Goal: Obtain resource: Download file/media

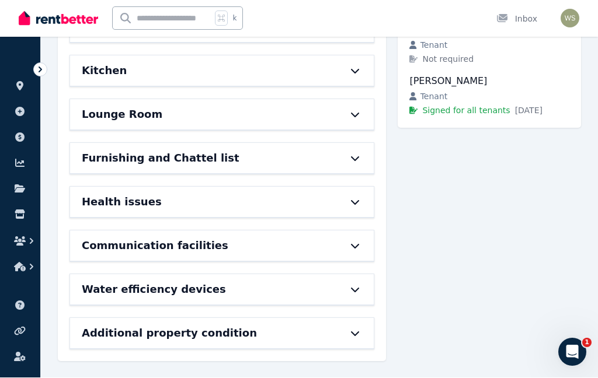
scroll to position [280, 0]
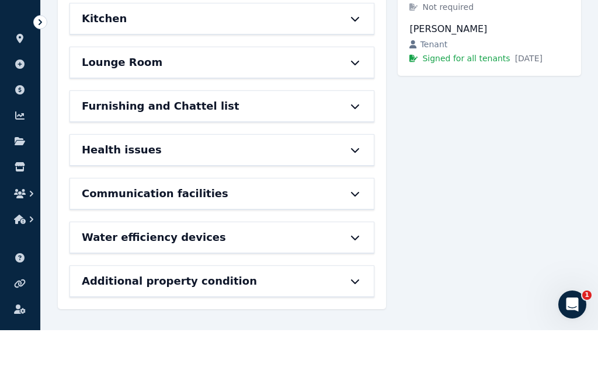
click at [115, 321] on h6 "Additional property condition" at bounding box center [169, 329] width 175 height 16
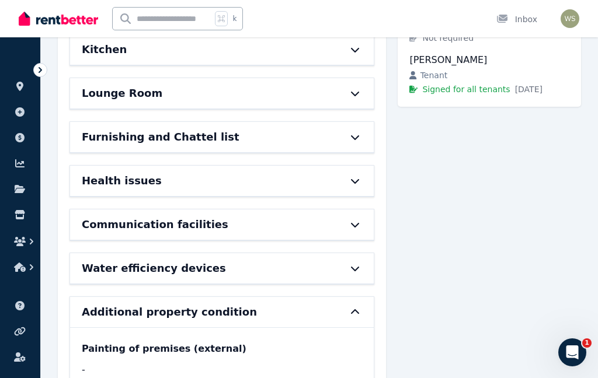
scroll to position [284, 0]
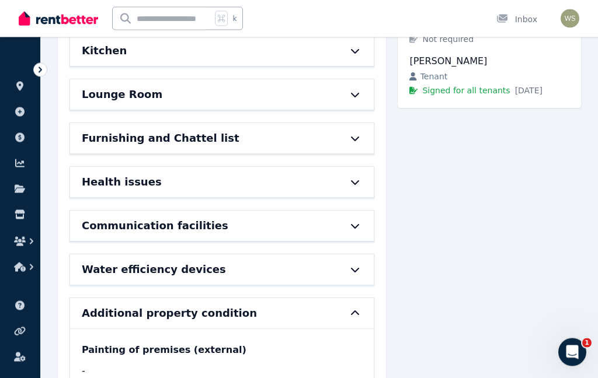
click at [92, 142] on h6 "Furnishing and Chattel list" at bounding box center [161, 139] width 158 height 16
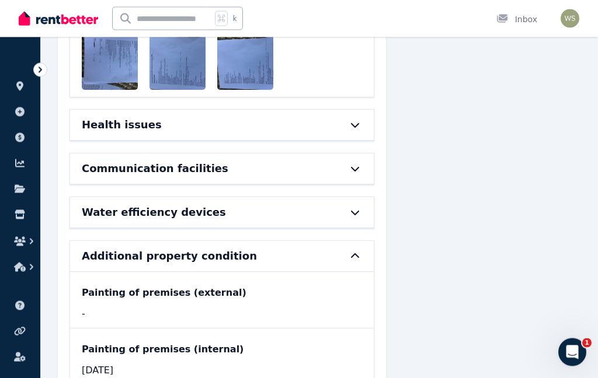
scroll to position [972, 0]
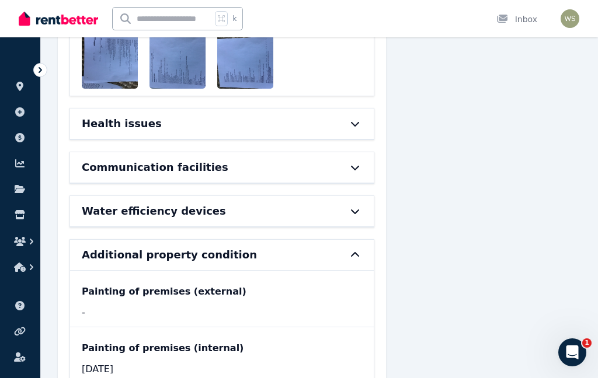
click at [81, 203] on div "Water efficiency devices" at bounding box center [221, 211] width 303 height 30
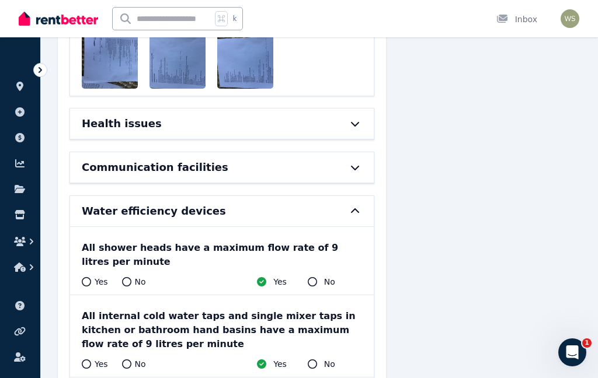
click at [119, 159] on h6 "Communication facilities" at bounding box center [155, 167] width 146 height 16
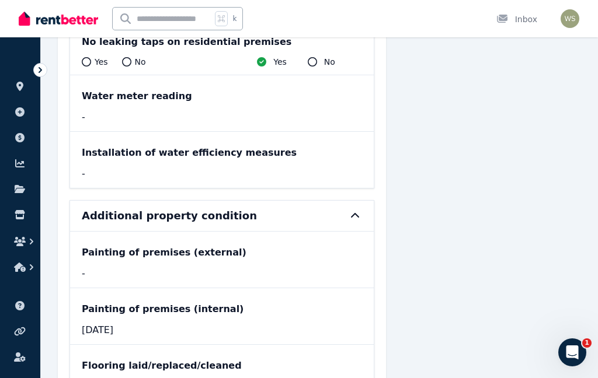
scroll to position [1493, 0]
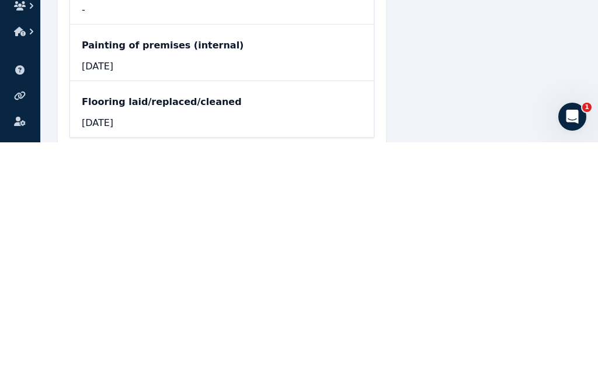
click at [568, 124] on div "Open Intercom Messenger" at bounding box center [572, 116] width 39 height 39
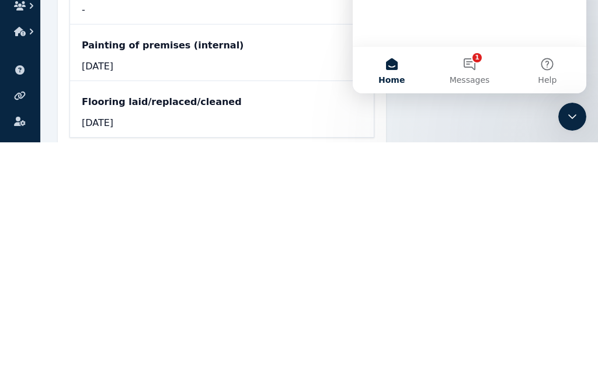
scroll to position [0, 0]
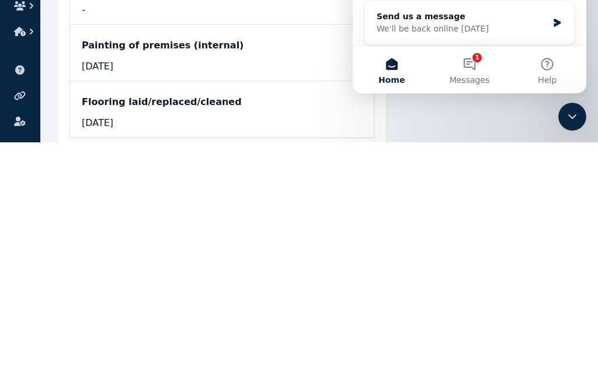
click at [479, 64] on button "1 Messages" at bounding box center [469, 70] width 78 height 47
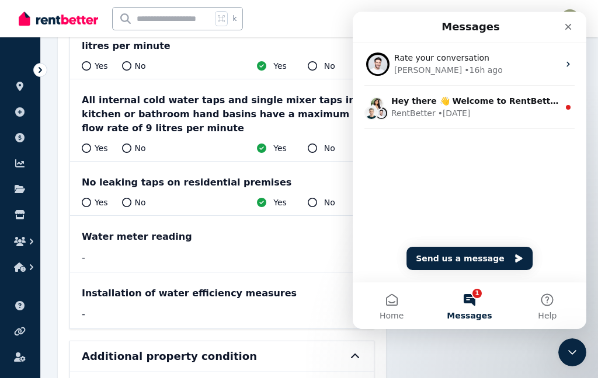
scroll to position [1324, 0]
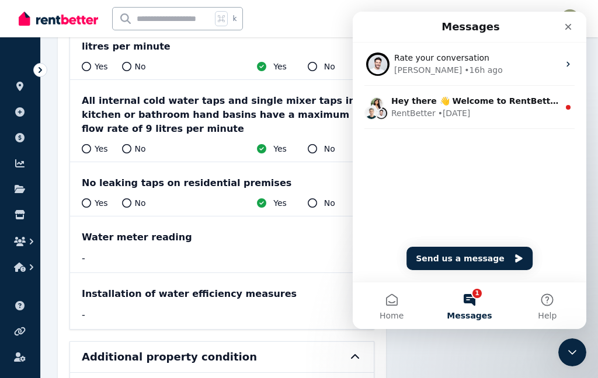
click at [472, 301] on button "1 Messages" at bounding box center [469, 305] width 78 height 47
click at [469, 295] on button "1 Messages" at bounding box center [469, 305] width 78 height 47
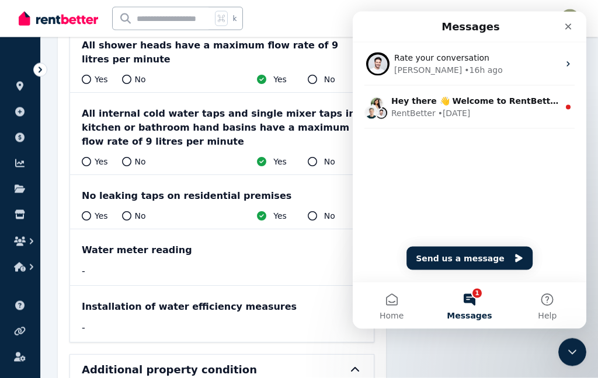
scroll to position [1313, 0]
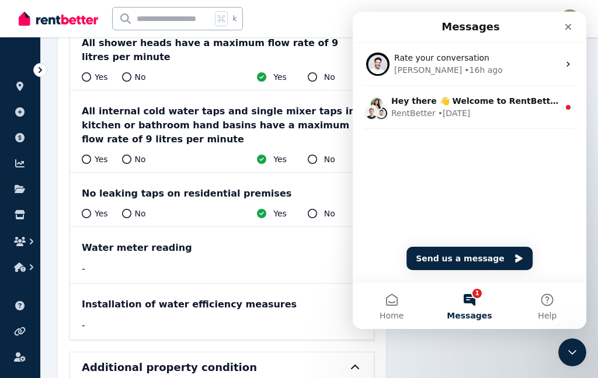
click at [400, 114] on div "RentBetter" at bounding box center [413, 113] width 44 height 12
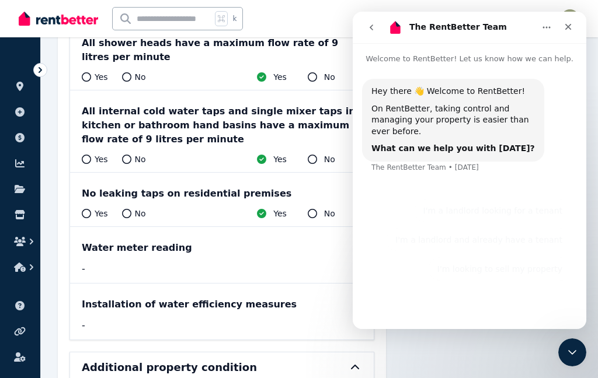
scroll to position [1264, 0]
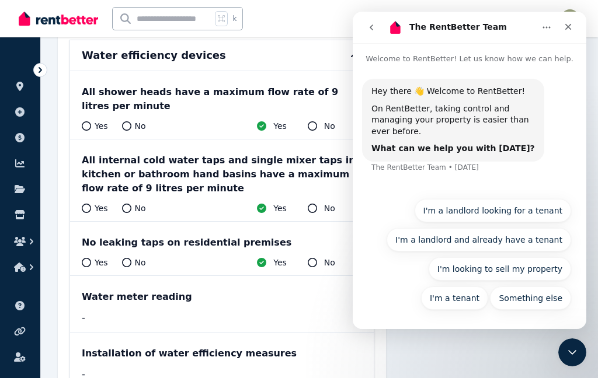
click at [368, 35] on button "go back" at bounding box center [371, 27] width 22 height 22
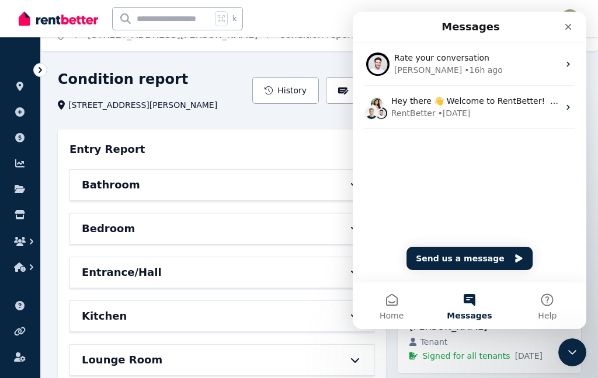
scroll to position [0, 0]
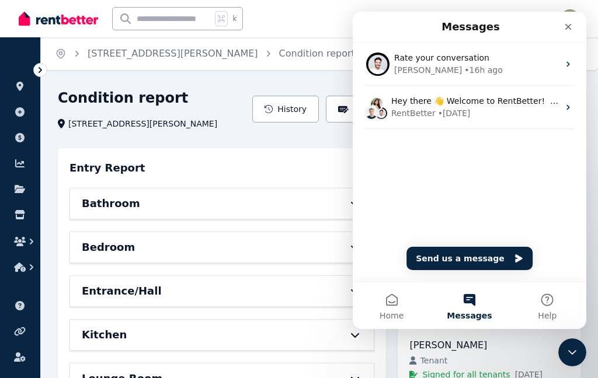
click at [92, 207] on h6 "Bathroom" at bounding box center [111, 204] width 58 height 16
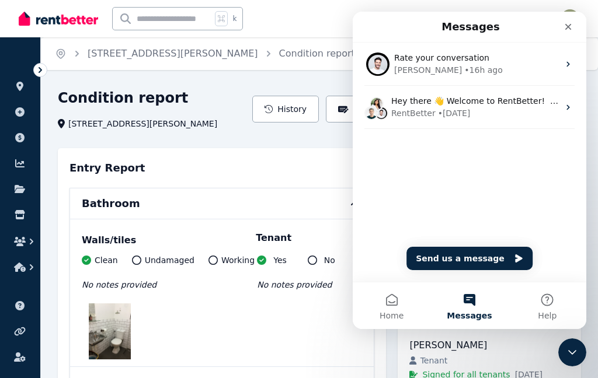
click at [564, 25] on icon "Close" at bounding box center [567, 26] width 9 height 9
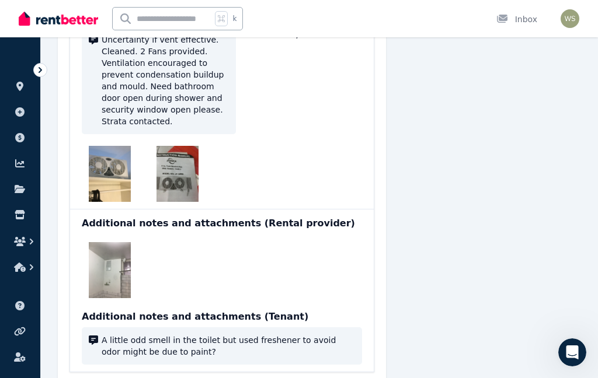
scroll to position [1877, 0]
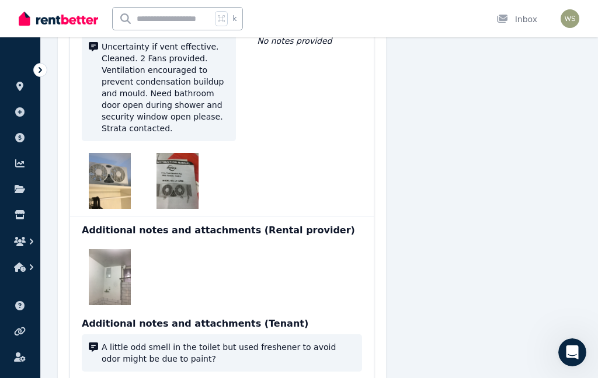
click at [101, 190] on img at bounding box center [110, 181] width 42 height 56
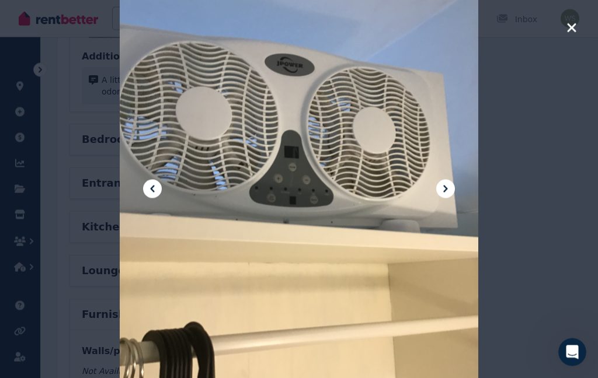
scroll to position [0, 0]
click at [451, 196] on icon at bounding box center [445, 189] width 14 height 14
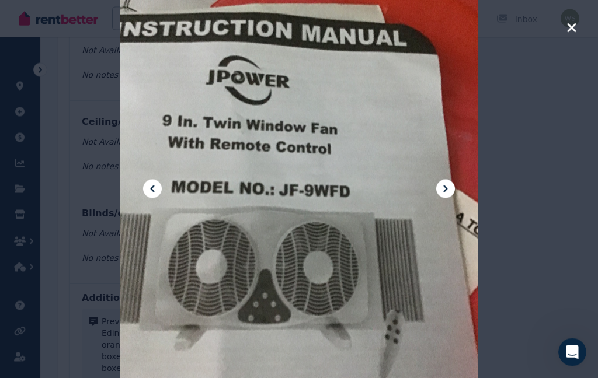
scroll to position [2665, 0]
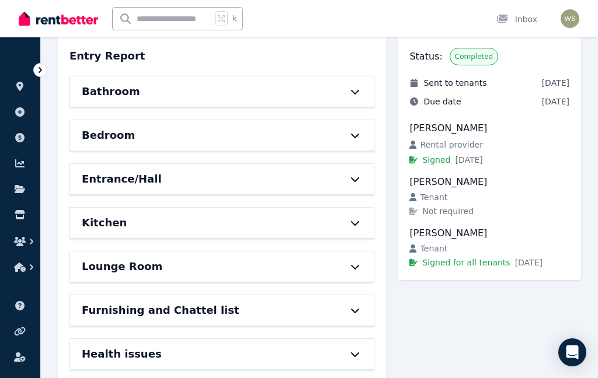
scroll to position [121, 0]
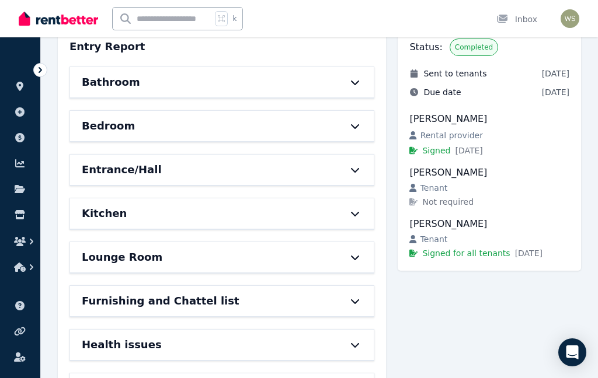
click at [460, 259] on span "Signed for all tenants" at bounding box center [466, 253] width 88 height 12
click at [453, 255] on span "Signed for all tenants" at bounding box center [466, 253] width 88 height 12
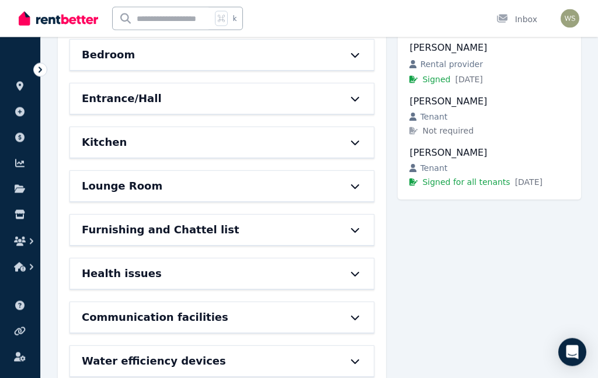
scroll to position [0, 0]
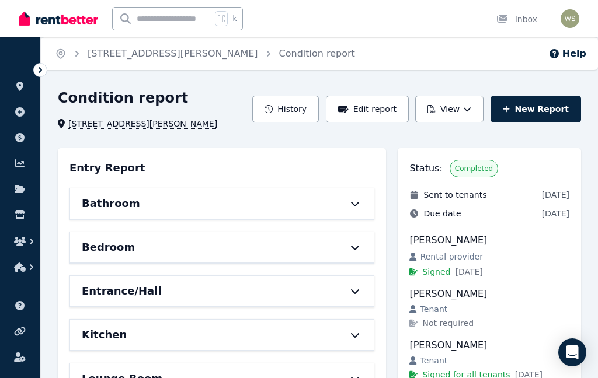
click at [456, 110] on button "View" at bounding box center [449, 109] width 68 height 27
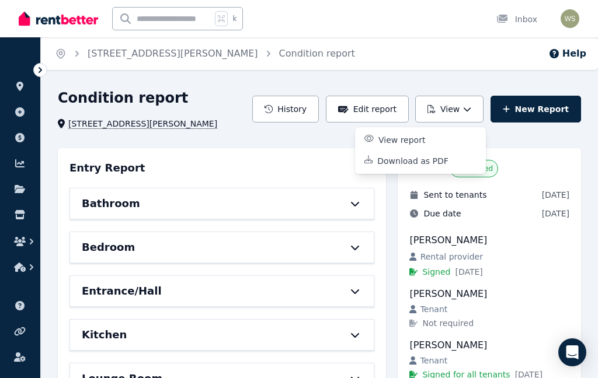
click at [407, 165] on p "Download as PDF" at bounding box center [417, 161] width 81 height 12
